Goal: Task Accomplishment & Management: Manage account settings

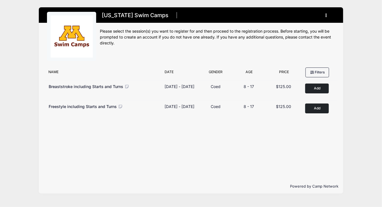
click at [70, 39] on img at bounding box center [72, 36] width 42 height 42
click at [326, 15] on icon "button" at bounding box center [328, 15] width 5 height 0
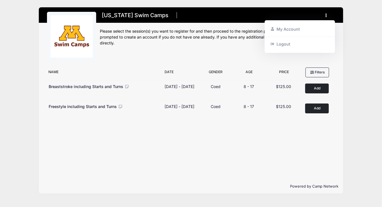
click at [172, 63] on div "Minnesota Swim Camps Register My Account Logout" at bounding box center [217, 38] width 235 height 53
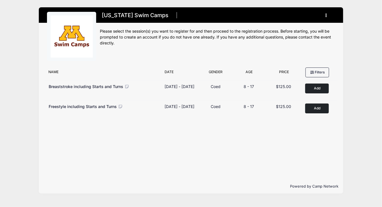
click at [324, 16] on button "button" at bounding box center [327, 15] width 15 height 10
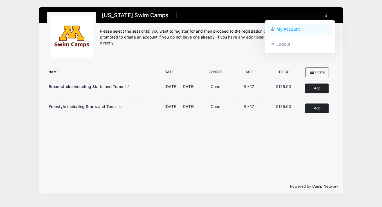
click at [289, 29] on link "My Account" at bounding box center [300, 29] width 65 height 11
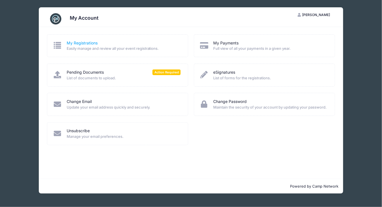
click at [86, 42] on link "My Registrations" at bounding box center [82, 43] width 31 height 6
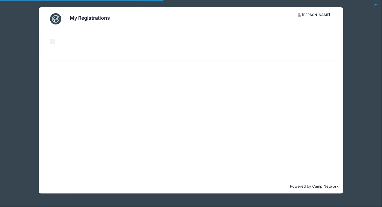
select select "50"
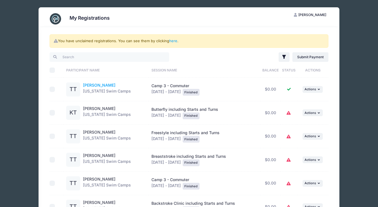
click at [88, 84] on link "Trystan Tanner" at bounding box center [99, 85] width 32 height 5
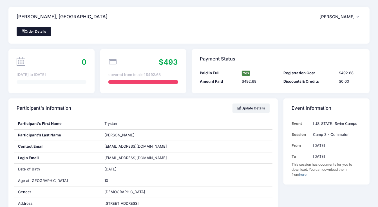
click at [34, 31] on link "Order Details" at bounding box center [34, 32] width 34 height 10
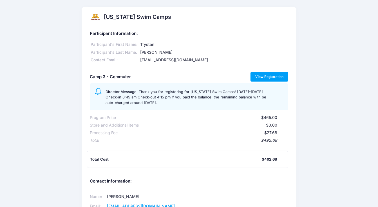
click at [266, 77] on link "View Registration" at bounding box center [270, 77] width 38 height 10
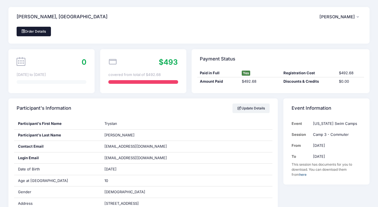
click at [35, 30] on link "Order Details" at bounding box center [34, 32] width 34 height 10
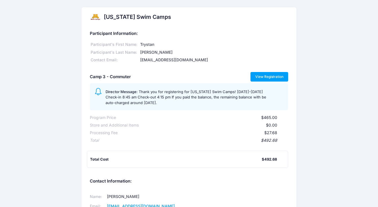
click at [265, 74] on link "View Registration" at bounding box center [270, 77] width 38 height 10
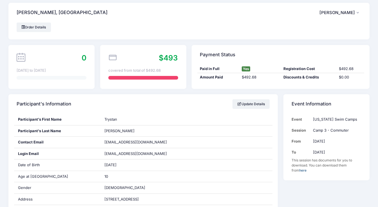
scroll to position [3, 0]
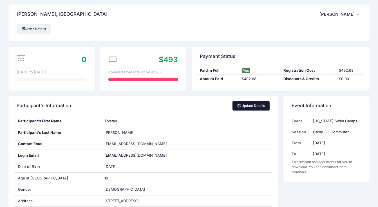
click at [251, 106] on link "Update Details" at bounding box center [251, 106] width 37 height 10
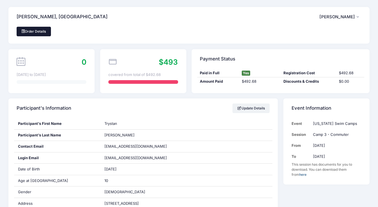
click at [34, 28] on link "Order Details" at bounding box center [34, 32] width 34 height 10
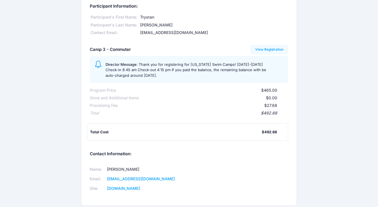
scroll to position [28, 0]
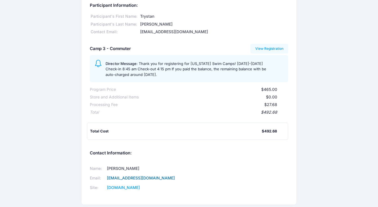
click at [124, 179] on link "[EMAIL_ADDRESS][DOMAIN_NAME]" at bounding box center [141, 178] width 68 height 5
drag, startPoint x: 173, startPoint y: 178, endPoint x: 107, endPoint y: 178, distance: 66.2
click at [107, 178] on td "[EMAIL_ADDRESS][DOMAIN_NAME]" at bounding box center [143, 179] width 77 height 10
copy link "[EMAIL_ADDRESS][DOMAIN_NAME]"
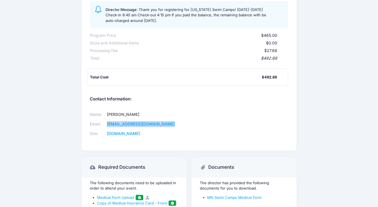
scroll to position [88, 0]
